Goal: Communication & Community: Answer question/provide support

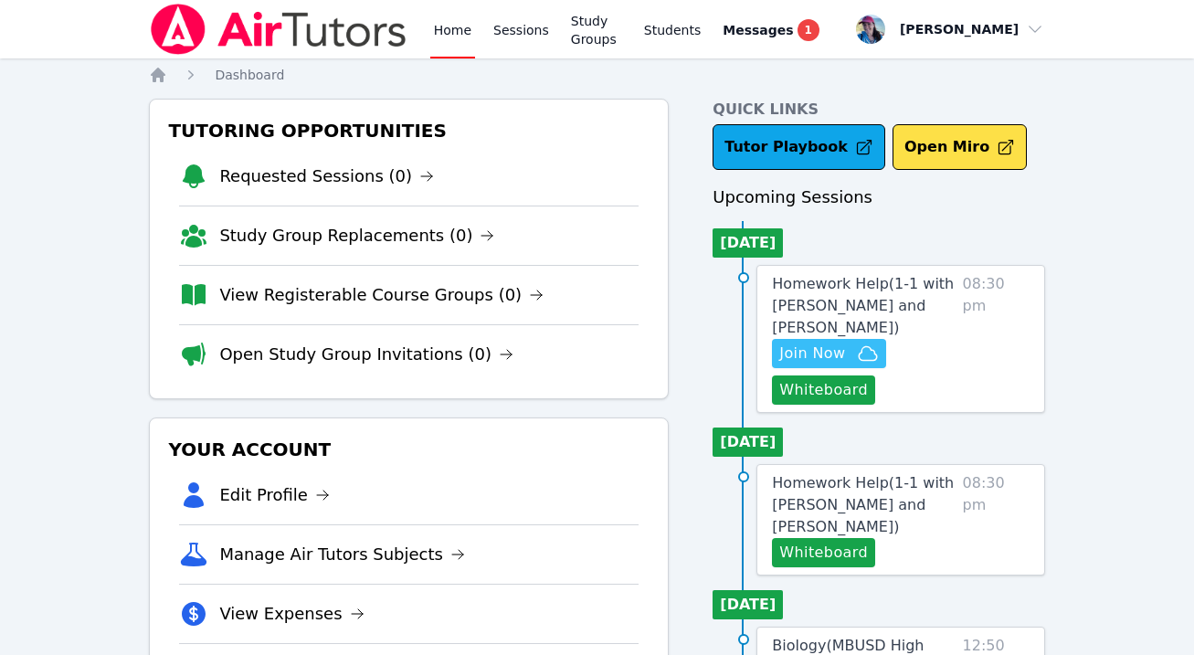
click at [845, 356] on span "Join Now" at bounding box center [828, 354] width 99 height 22
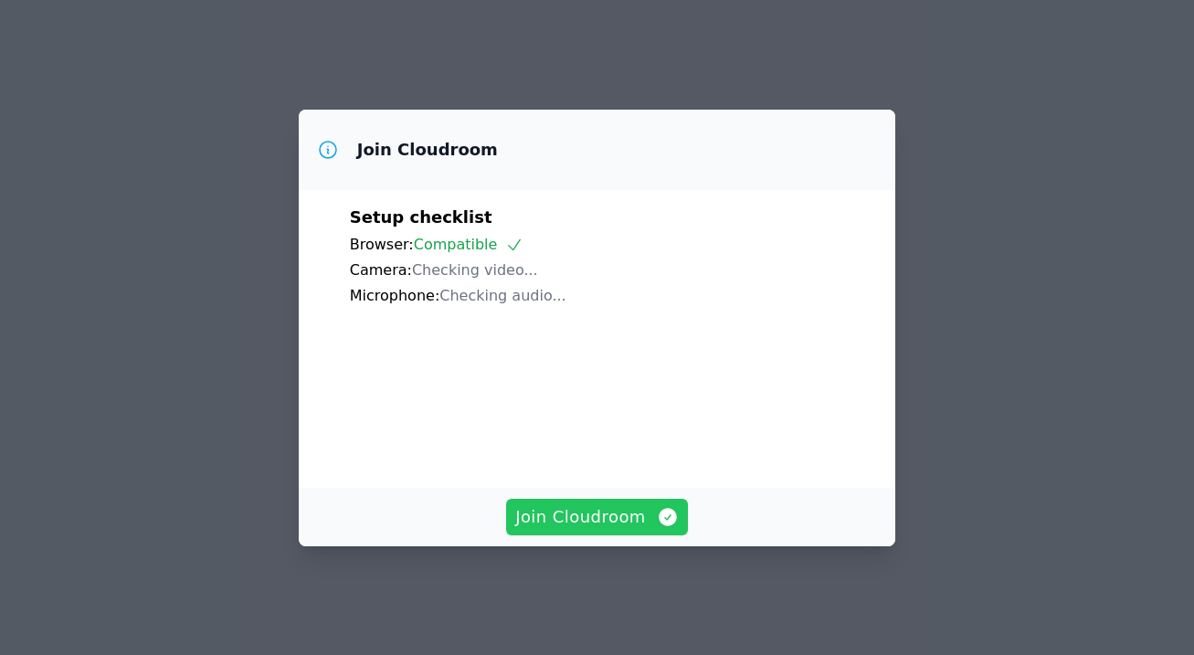
click at [636, 520] on span "Join Cloudroom" at bounding box center [597, 517] width 164 height 26
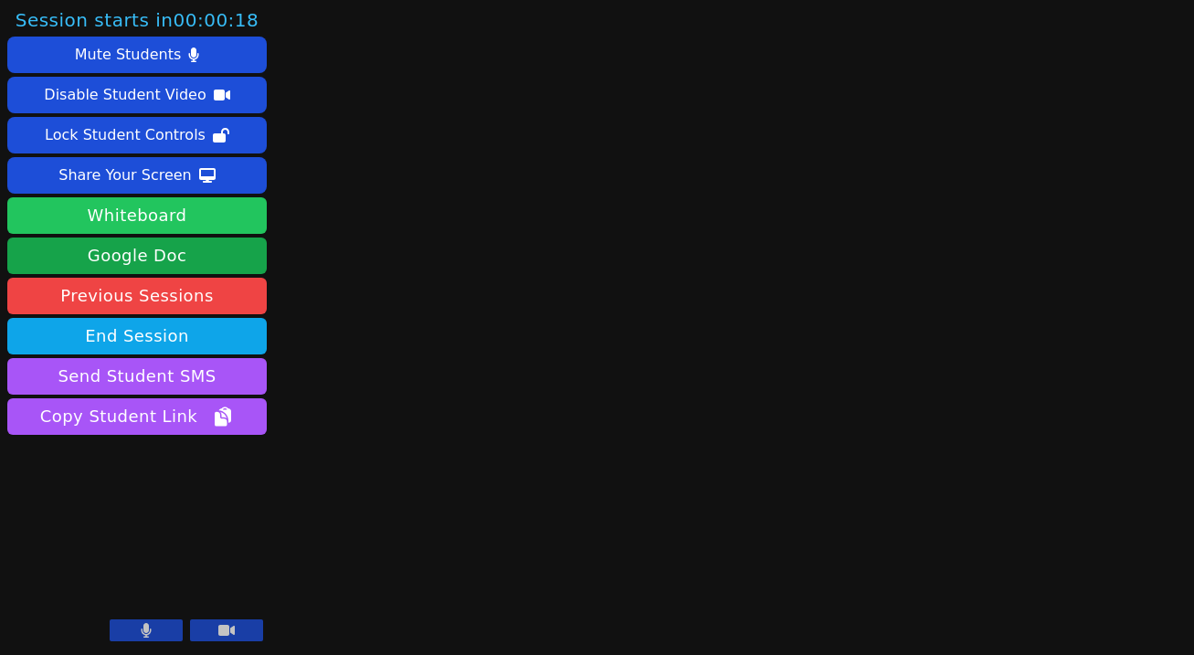
click at [142, 212] on button "Whiteboard" at bounding box center [136, 215] width 259 height 37
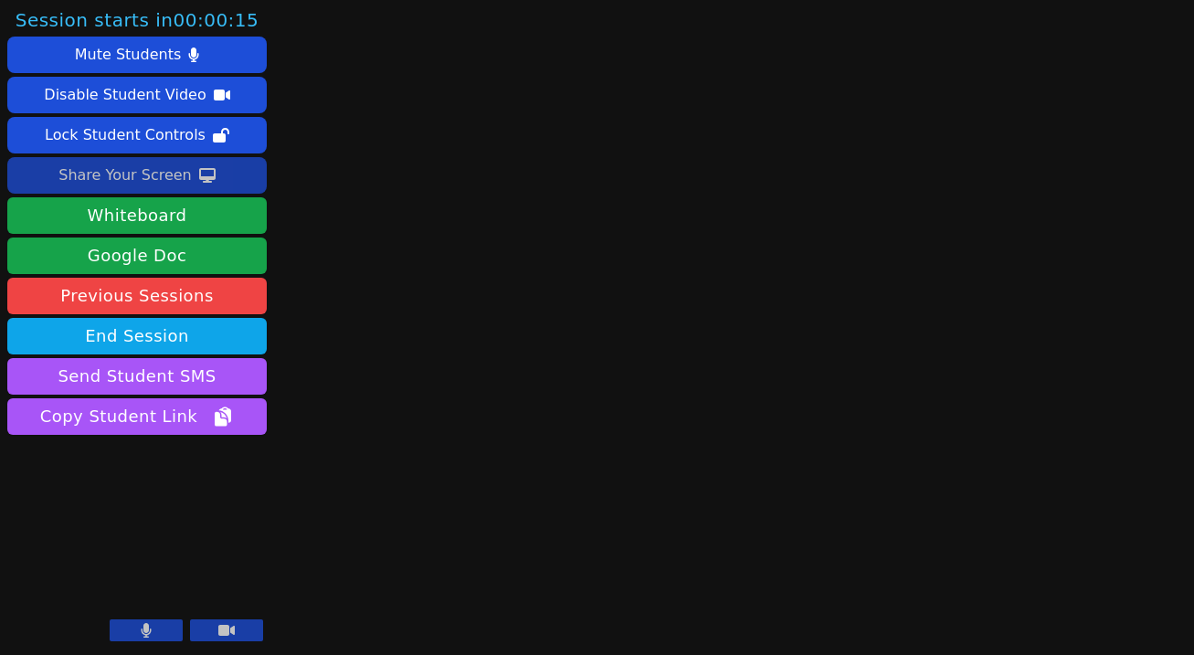
click at [123, 185] on div "Share Your Screen" at bounding box center [124, 175] width 133 height 29
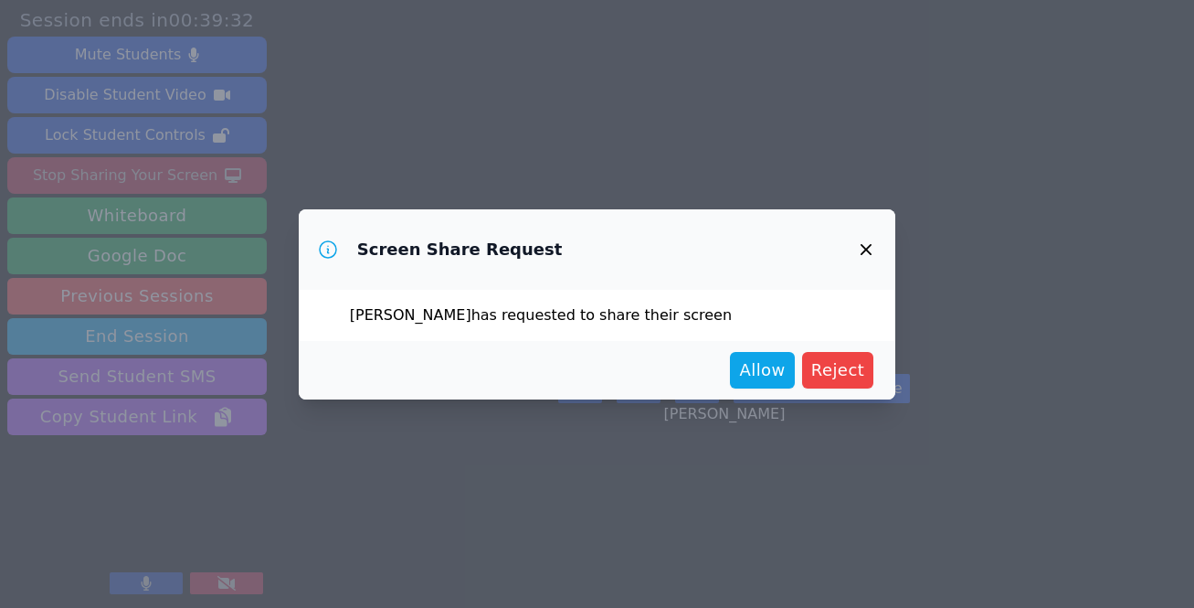
click at [802, 536] on div "Screen Share Request Narin Turac has requested to share their screen Allow Reje…" at bounding box center [597, 304] width 1194 height 608
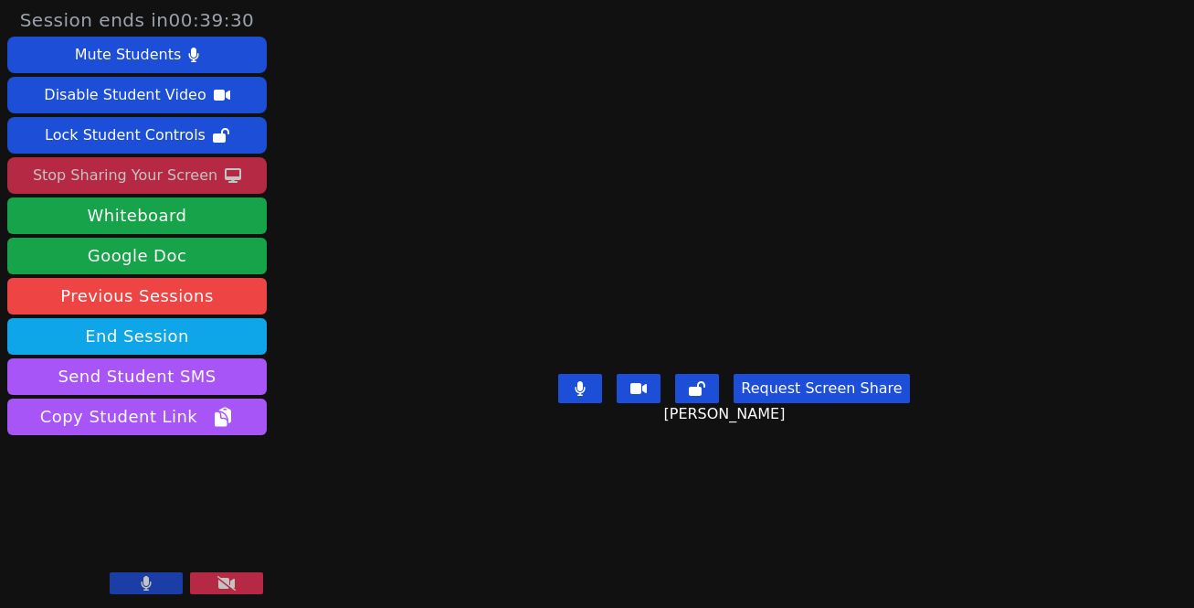
click at [799, 403] on button "Request Screen Share" at bounding box center [821, 388] width 175 height 29
